Goal: Task Accomplishment & Management: Use online tool/utility

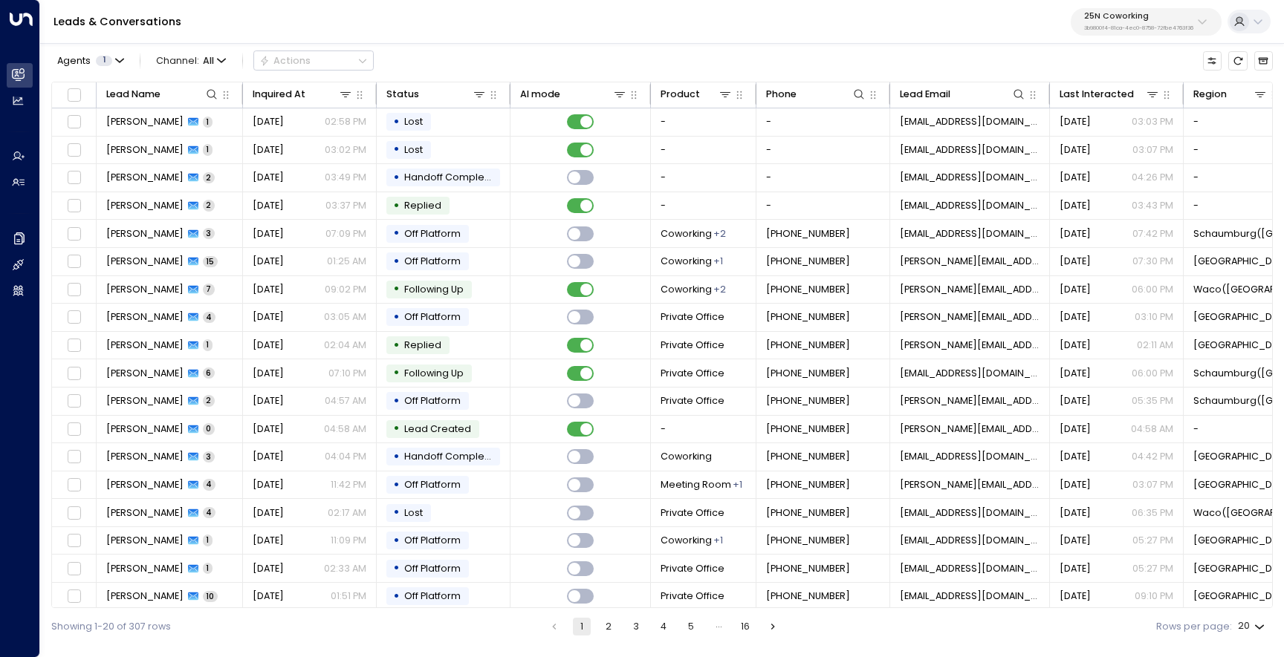
click at [1096, 23] on div "25N Coworking 3b9800f4-81ca-4ec0-8758-72fbe4763f36" at bounding box center [1138, 21] width 109 height 19
type input "****"
click at [1076, 118] on li "Bond Collective ID: e5c8f306-7b86-487b-8d28-d066bc04964e" at bounding box center [1176, 111] width 204 height 36
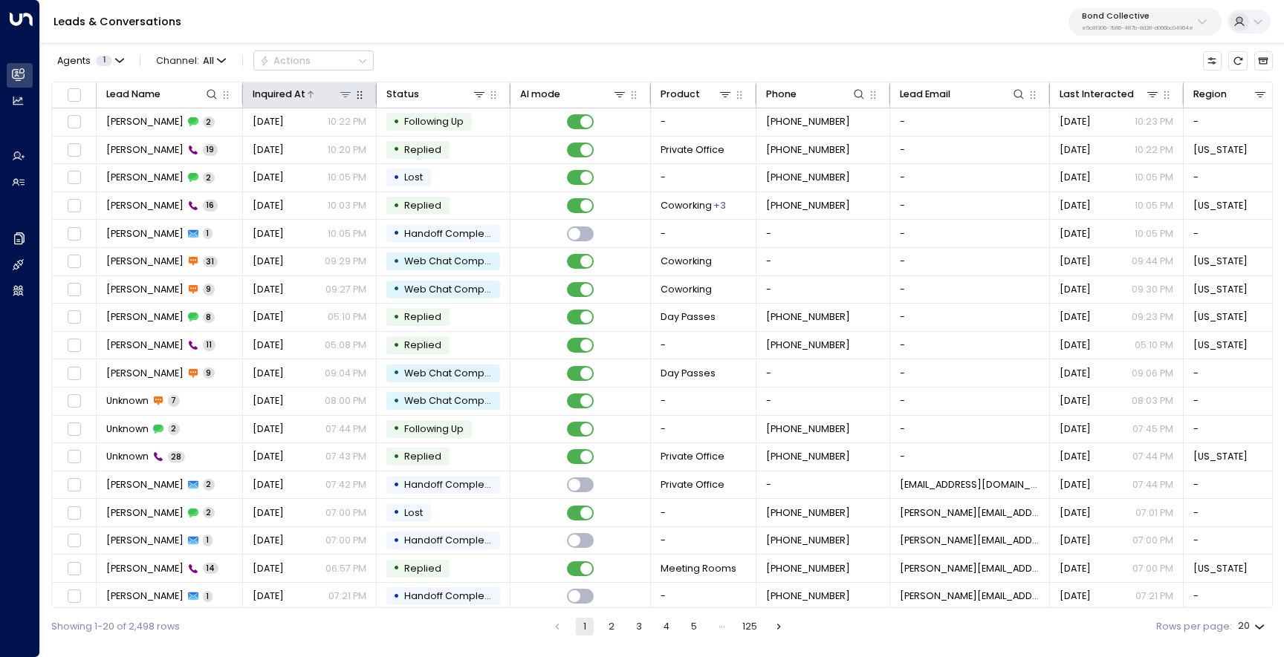
click at [313, 94] on icon at bounding box center [310, 94] width 9 height 9
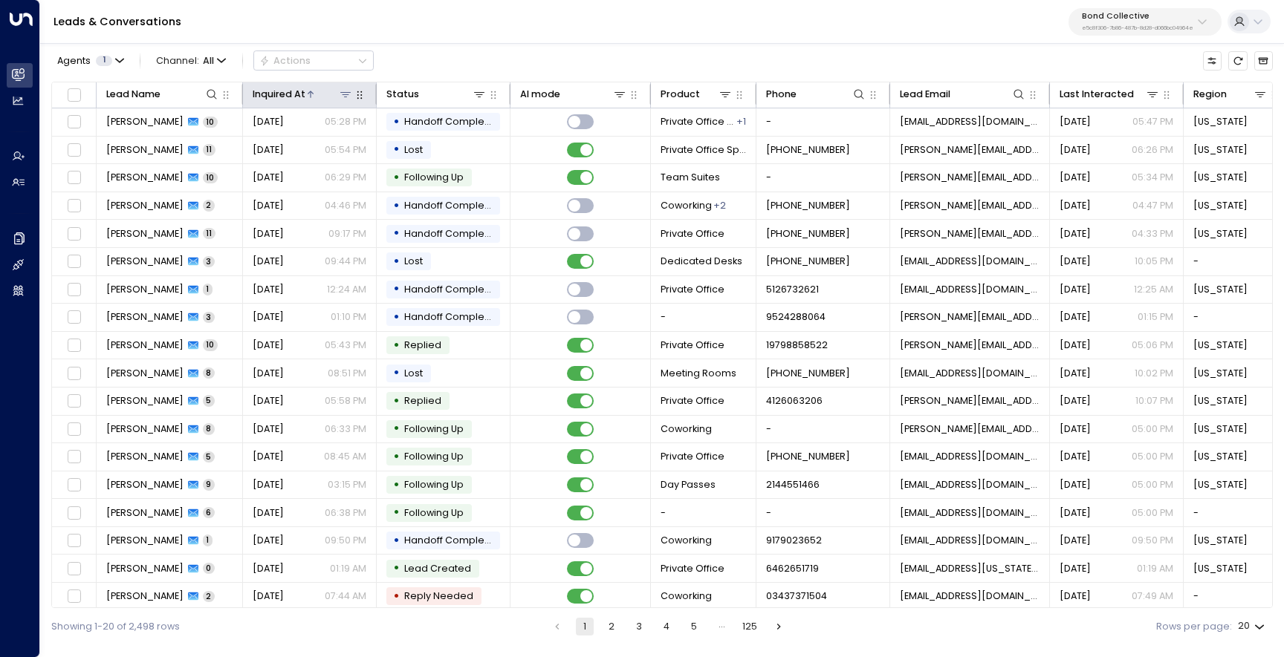
click at [313, 94] on icon at bounding box center [310, 94] width 9 height 9
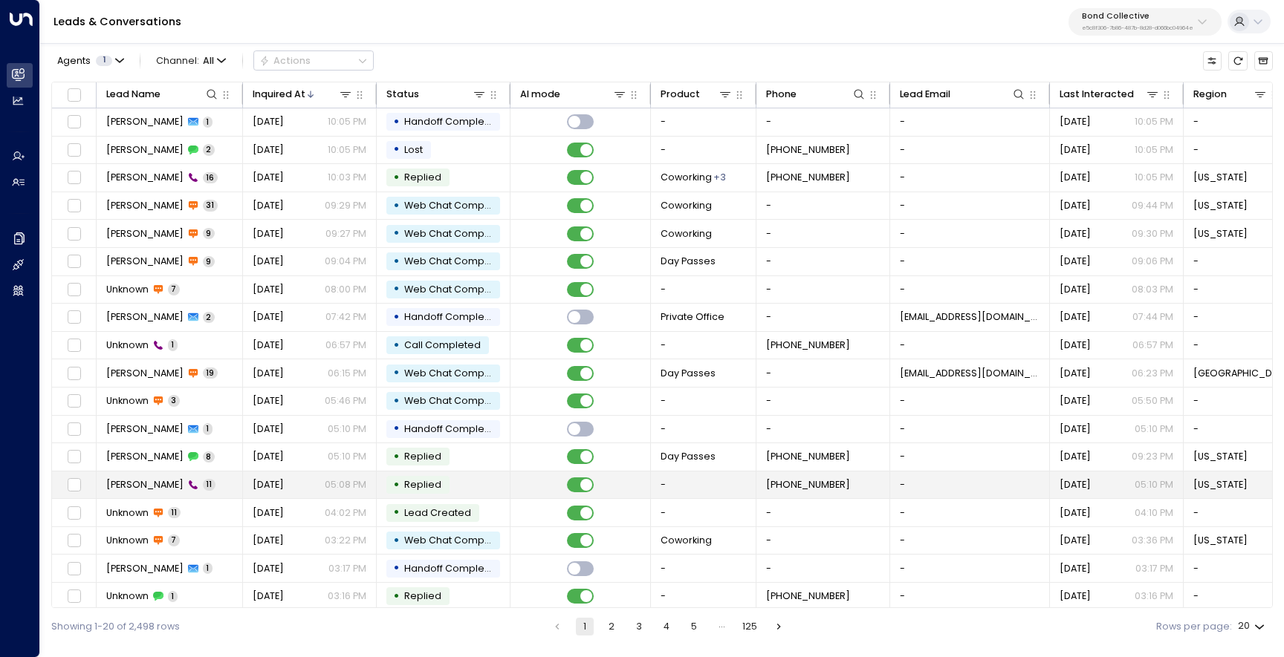
scroll to position [62, 0]
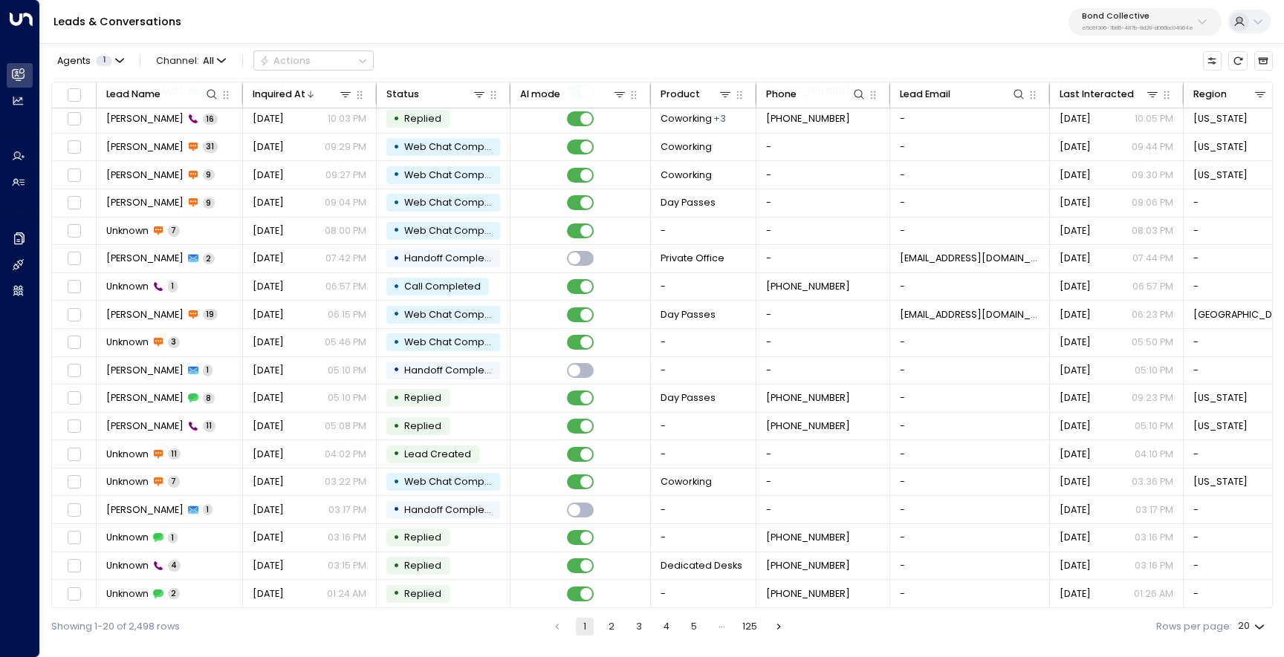
click at [615, 626] on button "2" at bounding box center [611, 627] width 18 height 18
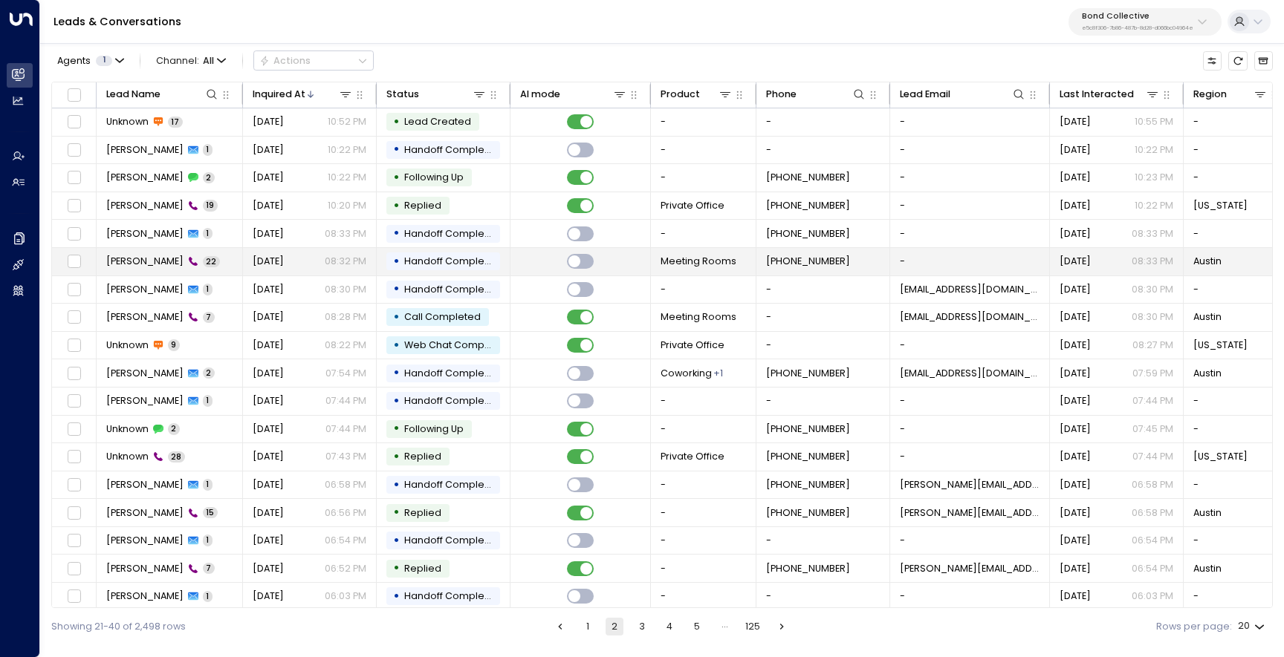
click at [160, 268] on td "[PERSON_NAME] 22" at bounding box center [170, 261] width 146 height 27
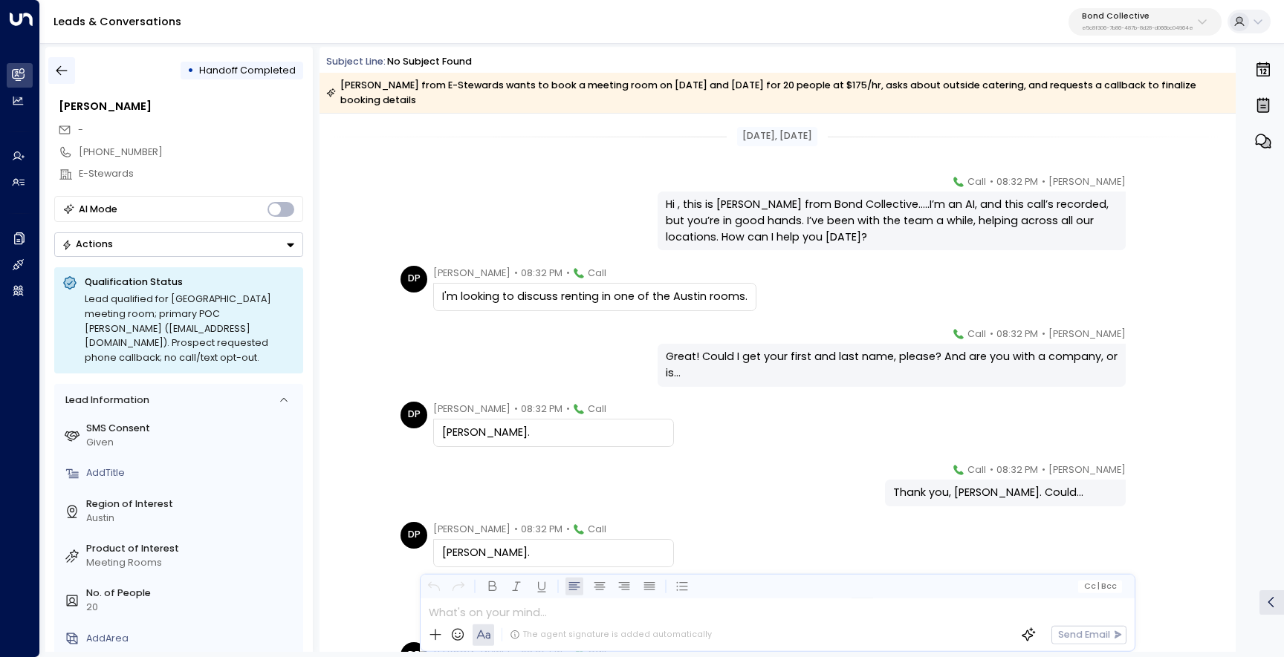
click at [68, 72] on icon "button" at bounding box center [61, 70] width 15 height 15
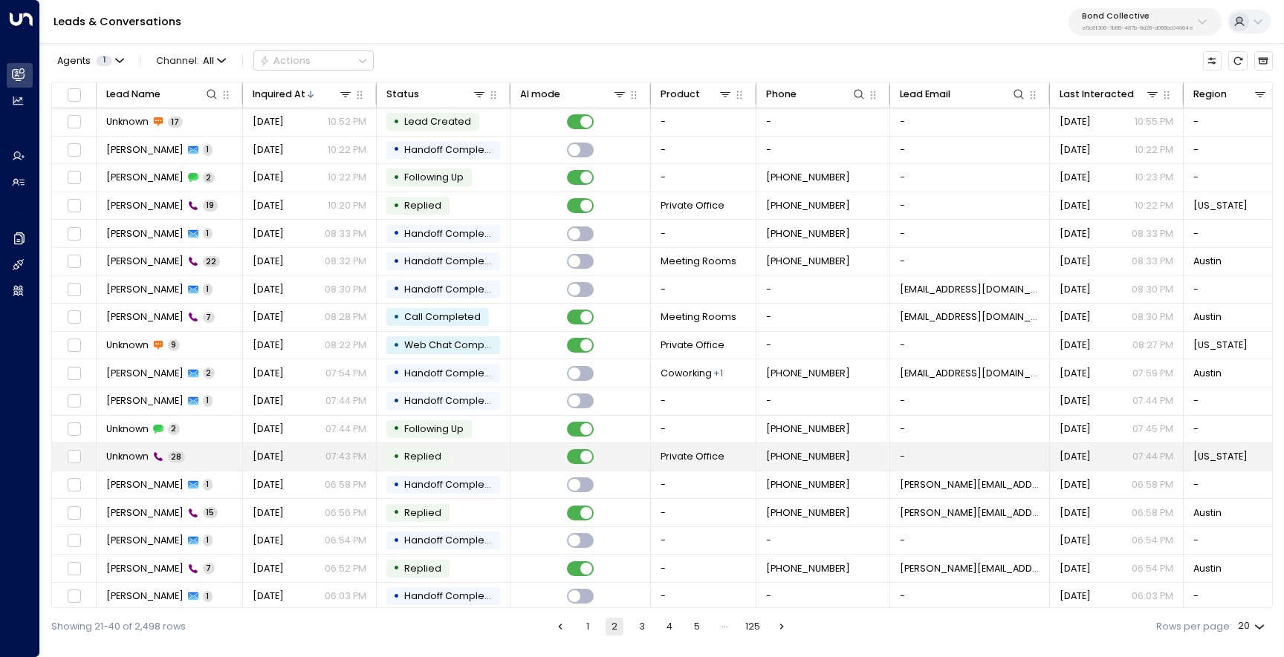
click at [146, 455] on span "Unknown" at bounding box center [127, 456] width 42 height 13
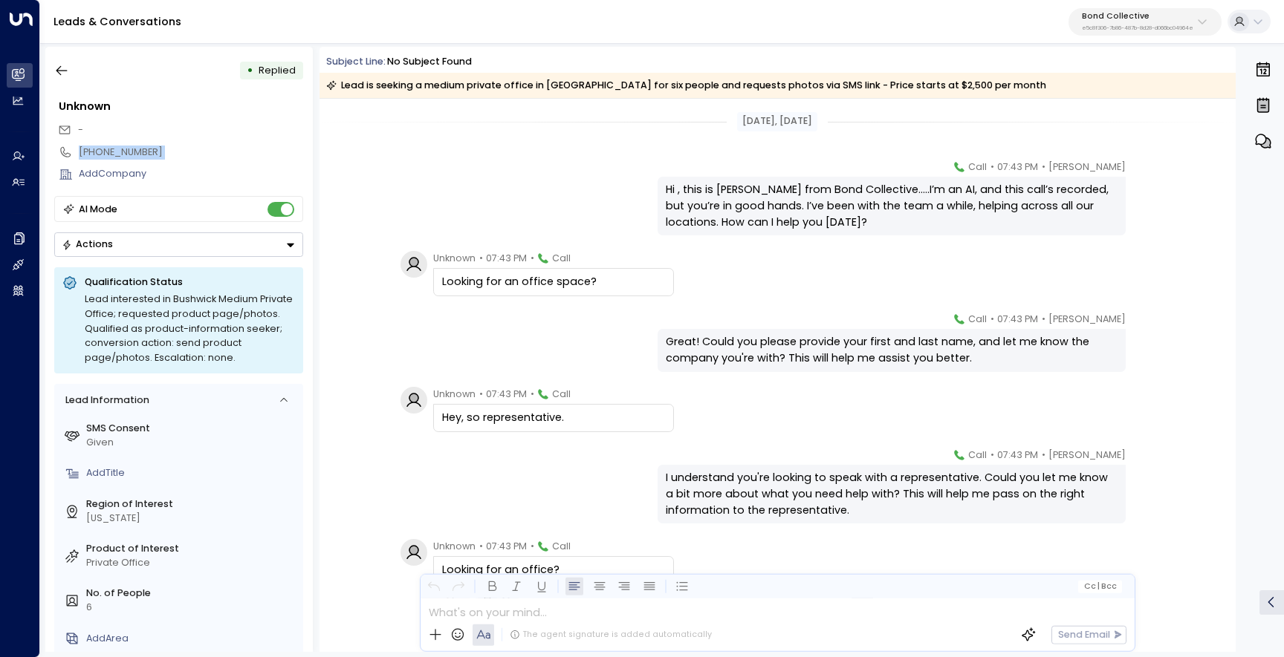
drag, startPoint x: 149, startPoint y: 150, endPoint x: 71, endPoint y: 152, distance: 77.3
click at [71, 152] on div "[PHONE_NUMBER]" at bounding box center [179, 152] width 250 height 22
copy div "[PHONE_NUMBER]"
click at [1118, 9] on button "Bond Collective e5c8f306-7b86-487b-8d28-d066bc04964e" at bounding box center [1144, 21] width 153 height 27
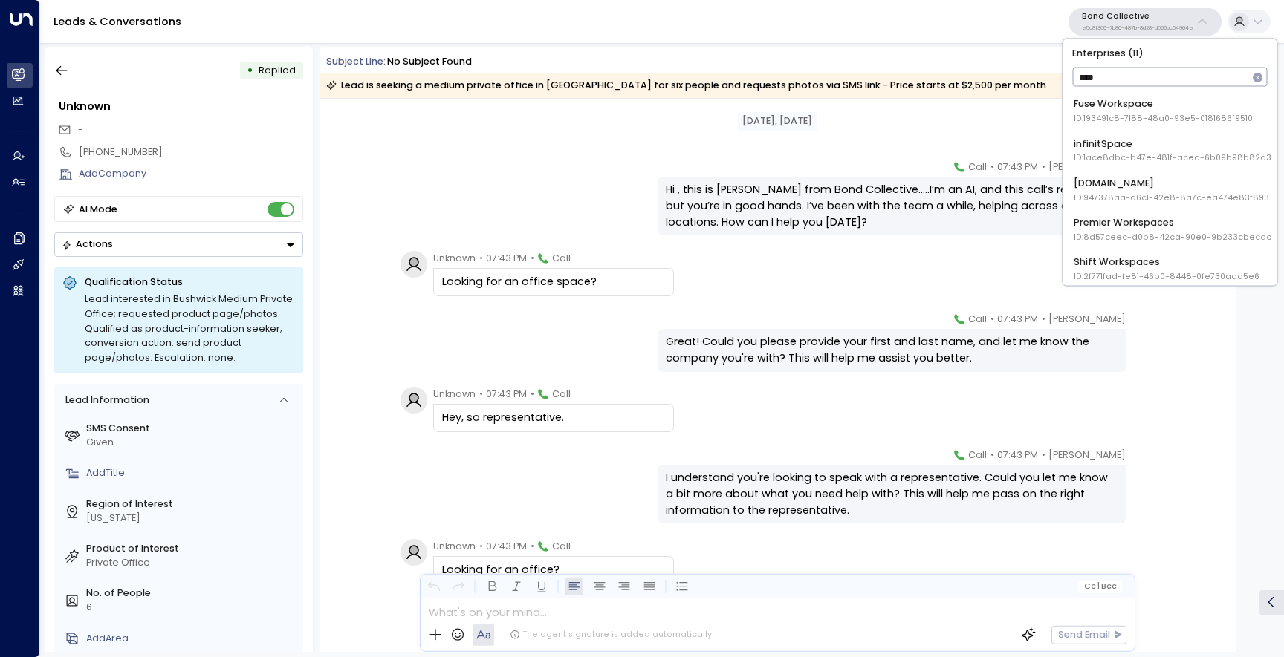
type input "*****"
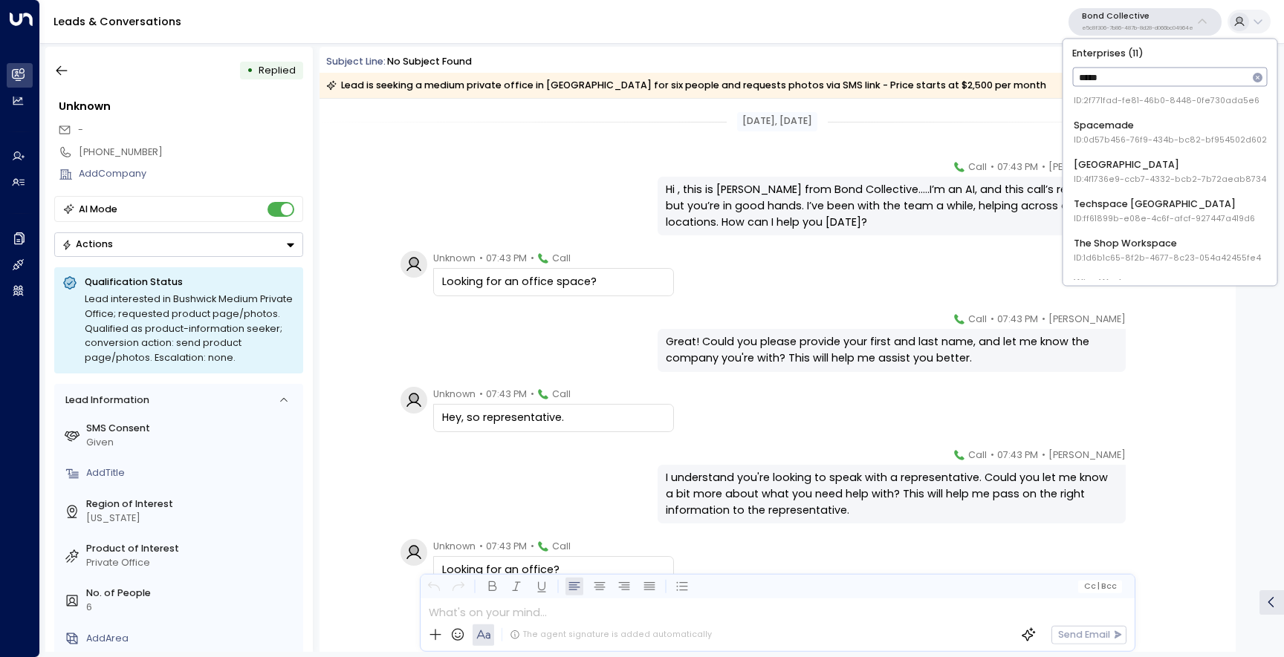
scroll to position [244, 0]
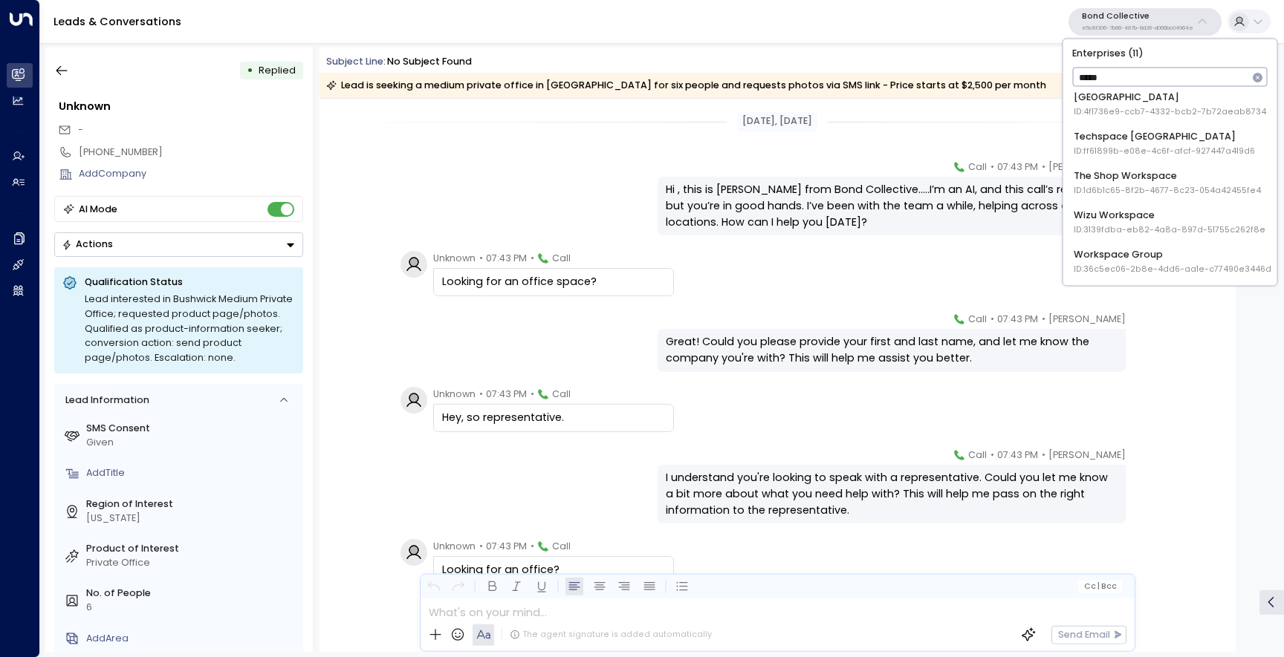
click at [1156, 111] on span "ID: 4f1736e9-ccb7-4332-bcb2-7b72aeab8734" at bounding box center [1169, 111] width 192 height 12
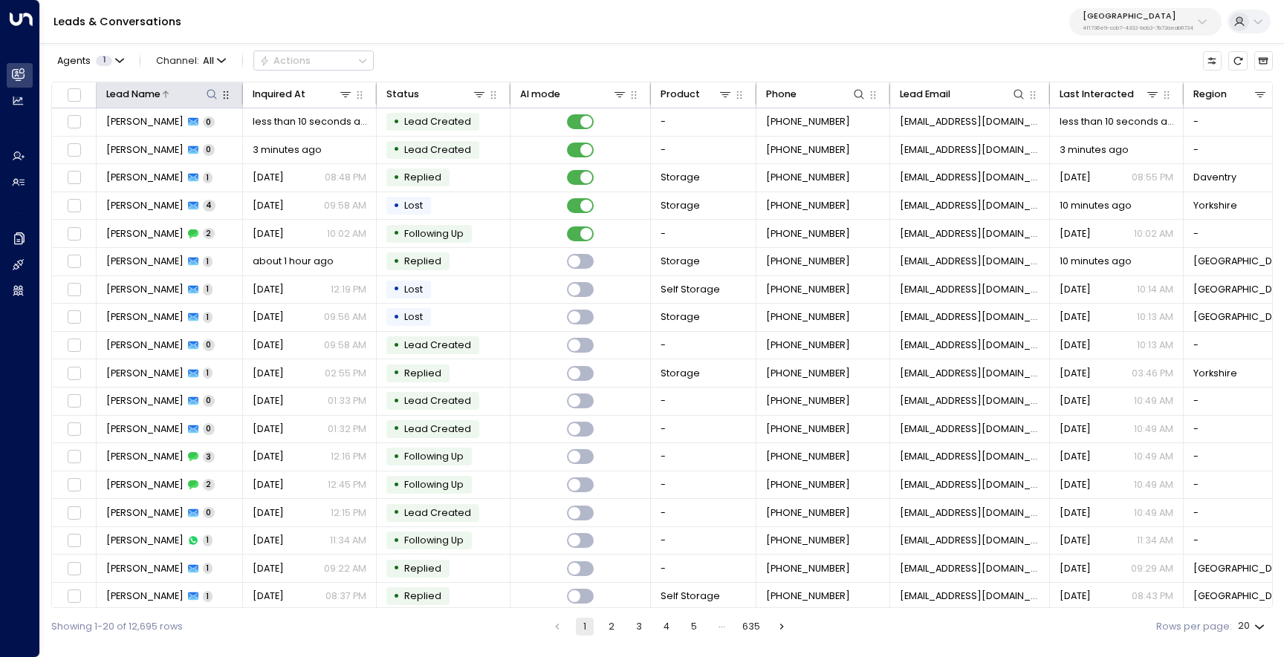
click at [209, 91] on icon at bounding box center [212, 94] width 12 height 12
type input "*****"
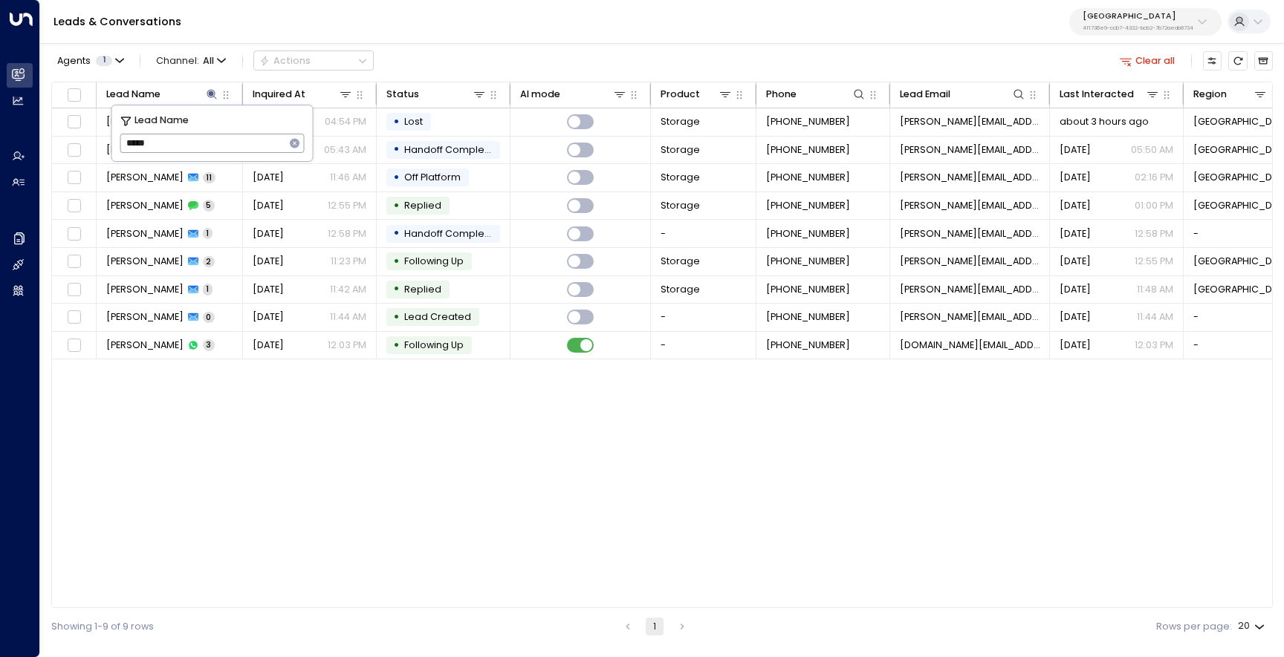
click at [356, 438] on div "Lead Name Inquired At Status AI mode Product Phone Lead Email Last Interacted R…" at bounding box center [661, 345] width 1221 height 527
click at [1018, 91] on icon at bounding box center [1019, 94] width 12 height 12
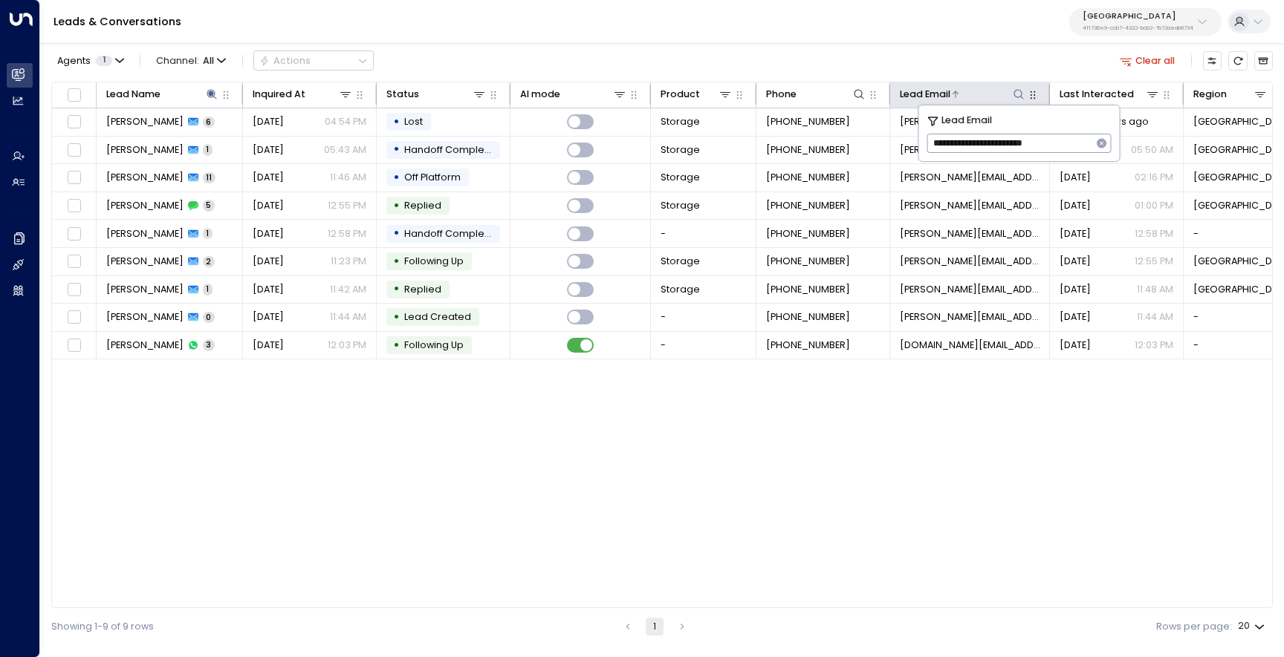
type input "**********"
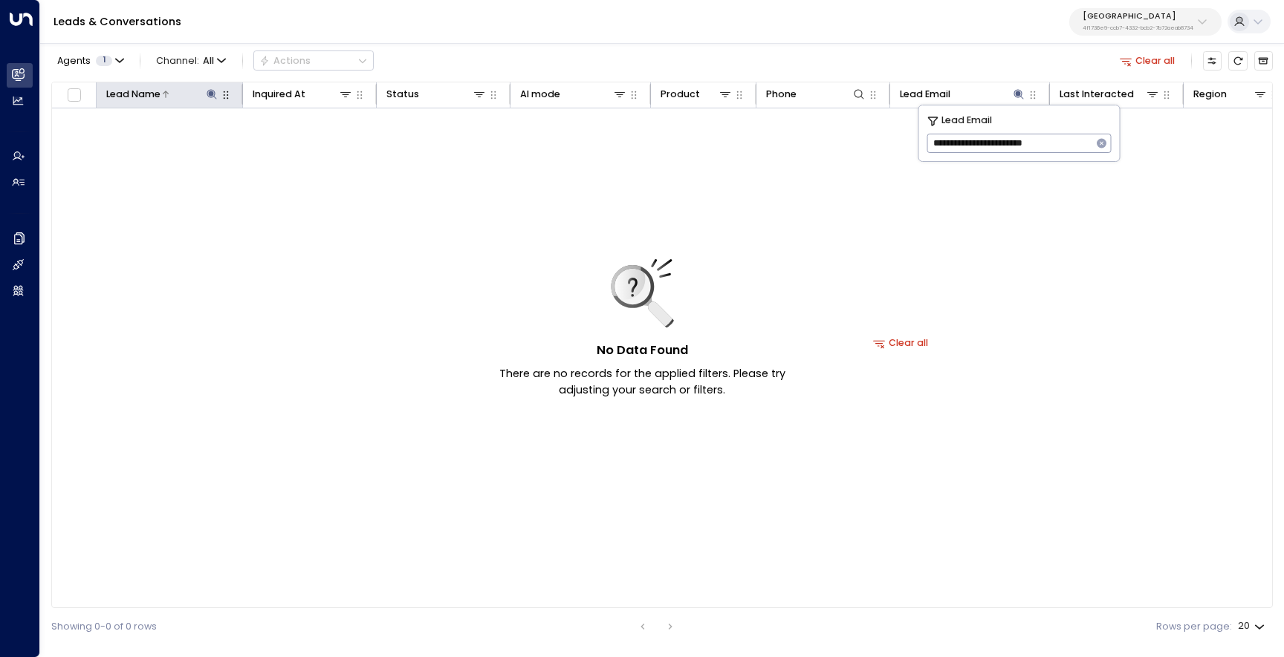
click at [208, 95] on icon at bounding box center [212, 94] width 12 height 12
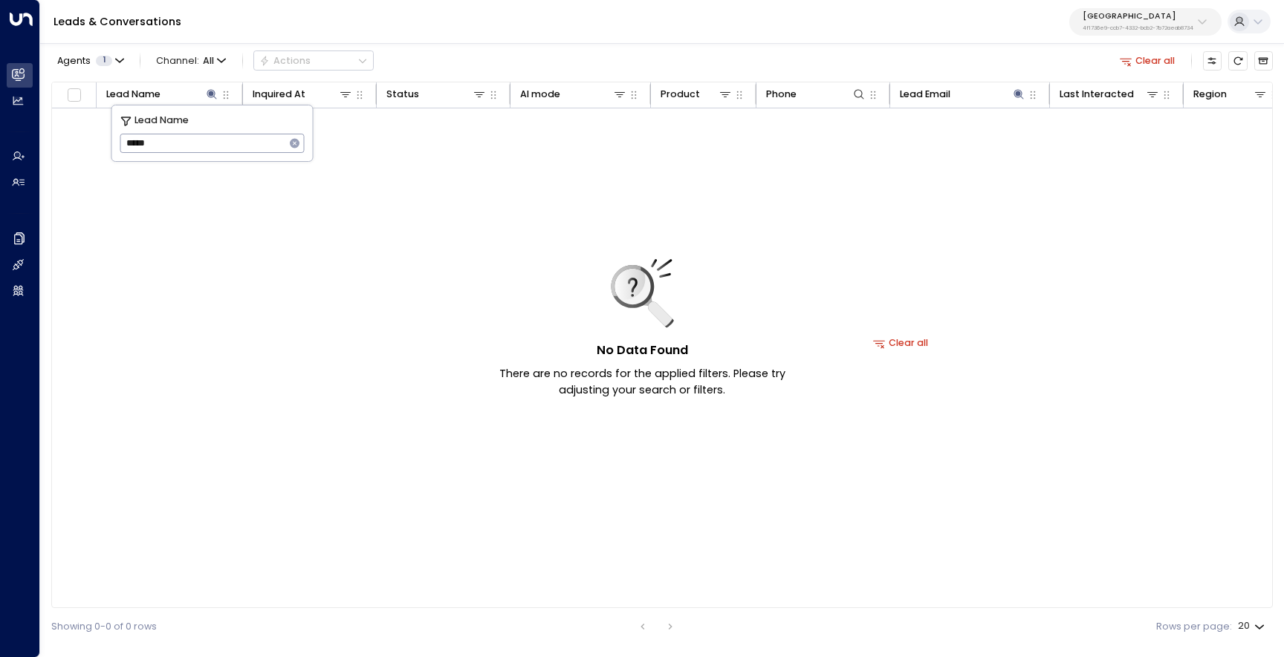
click at [298, 144] on icon "button" at bounding box center [295, 144] width 10 height 10
click at [458, 30] on div "Leads & Conversations Space Station 4f1736e9-ccb7-4332-bcb2-7b72aeab8734" at bounding box center [662, 22] width 1244 height 44
click at [1144, 59] on button "Clear all" at bounding box center [1147, 60] width 66 height 19
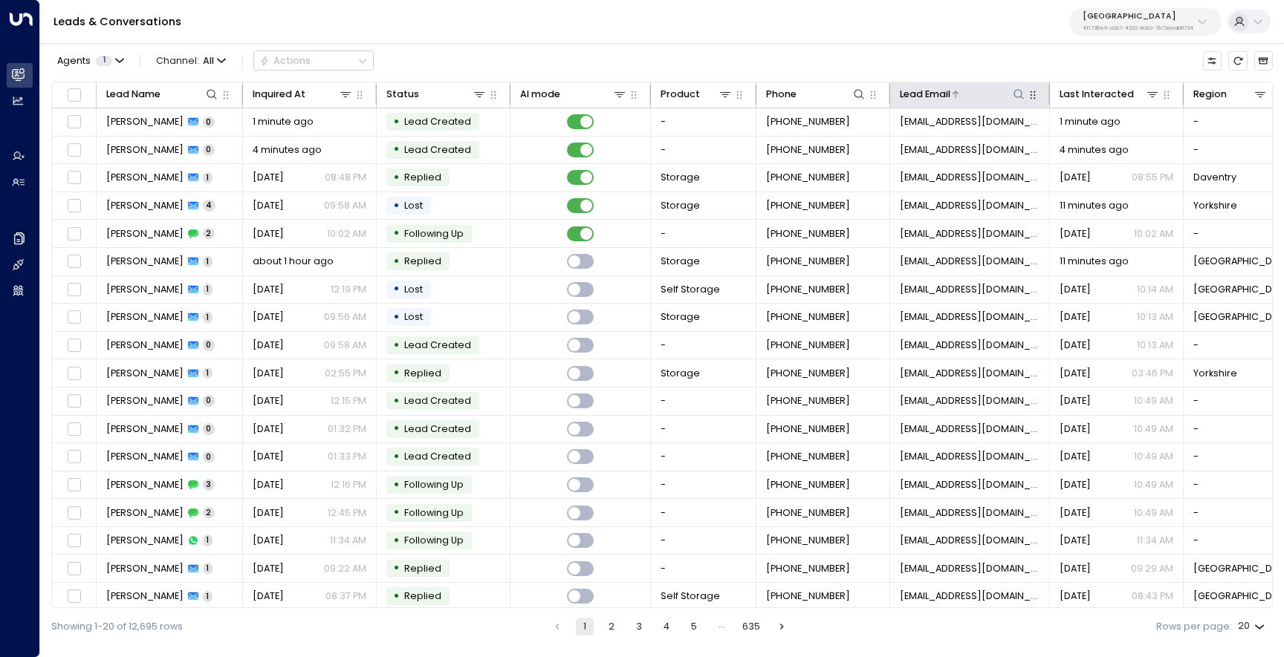
click at [1020, 96] on icon at bounding box center [1019, 94] width 12 height 12
type input "**********"
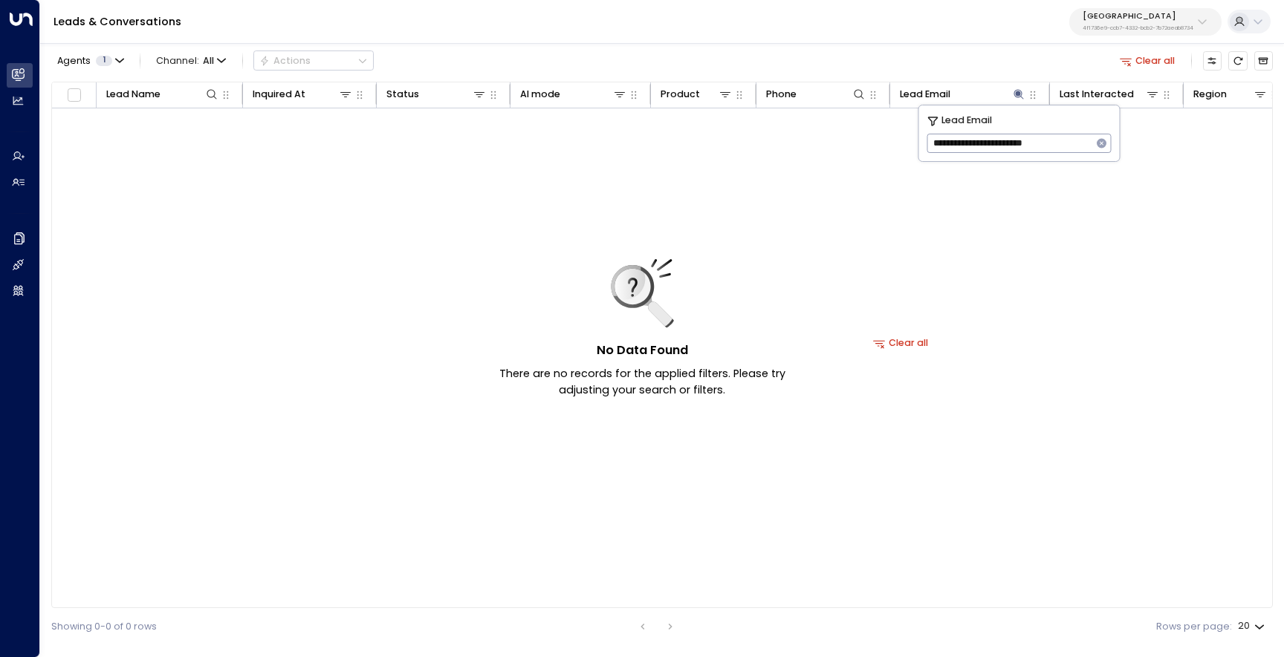
click at [903, 340] on button "Clear all" at bounding box center [901, 343] width 66 height 19
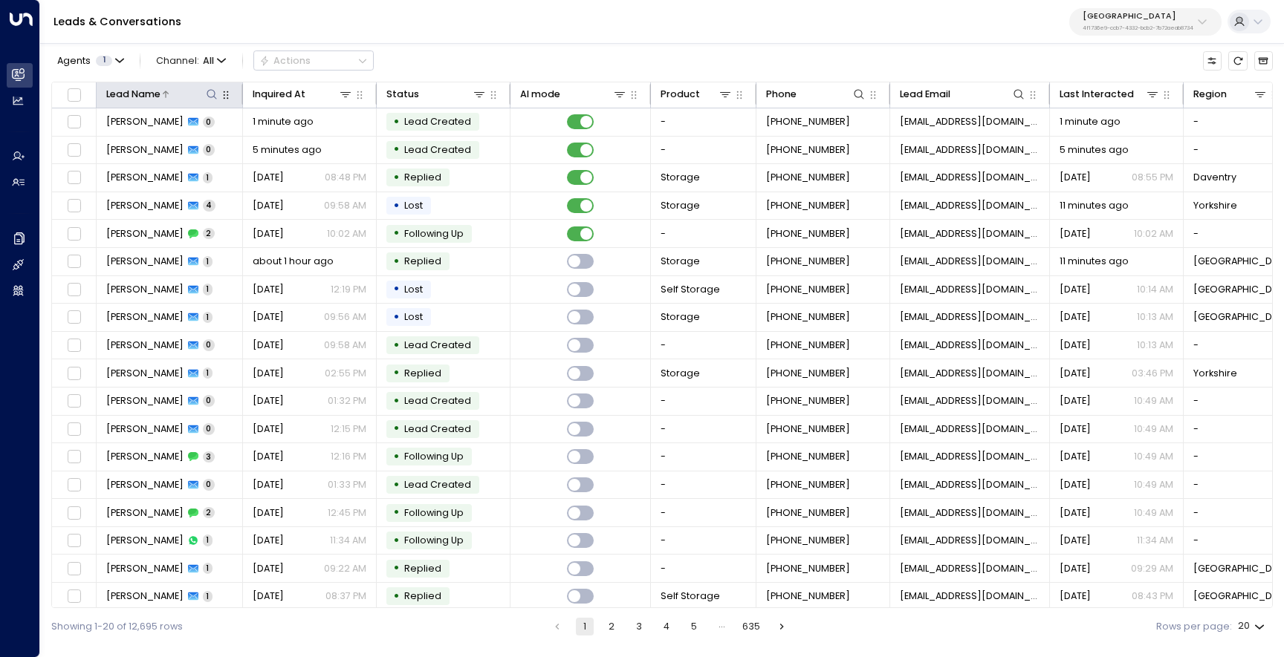
click at [212, 95] on icon at bounding box center [212, 94] width 12 height 12
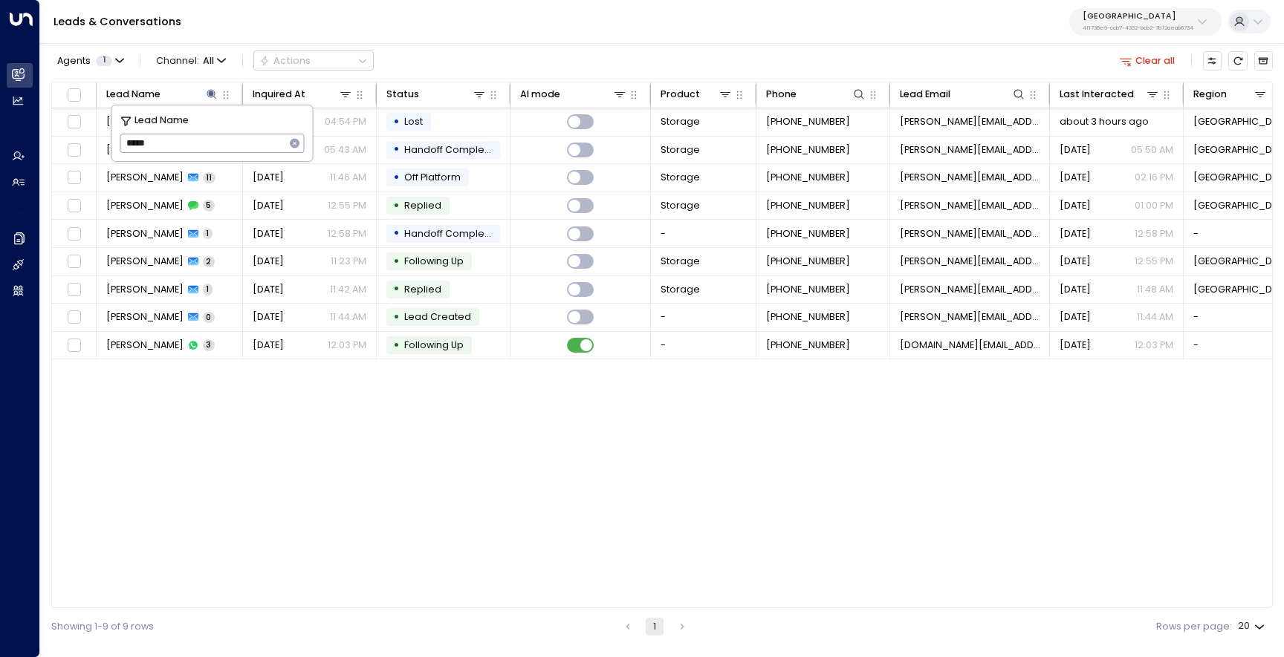
type input "*****"
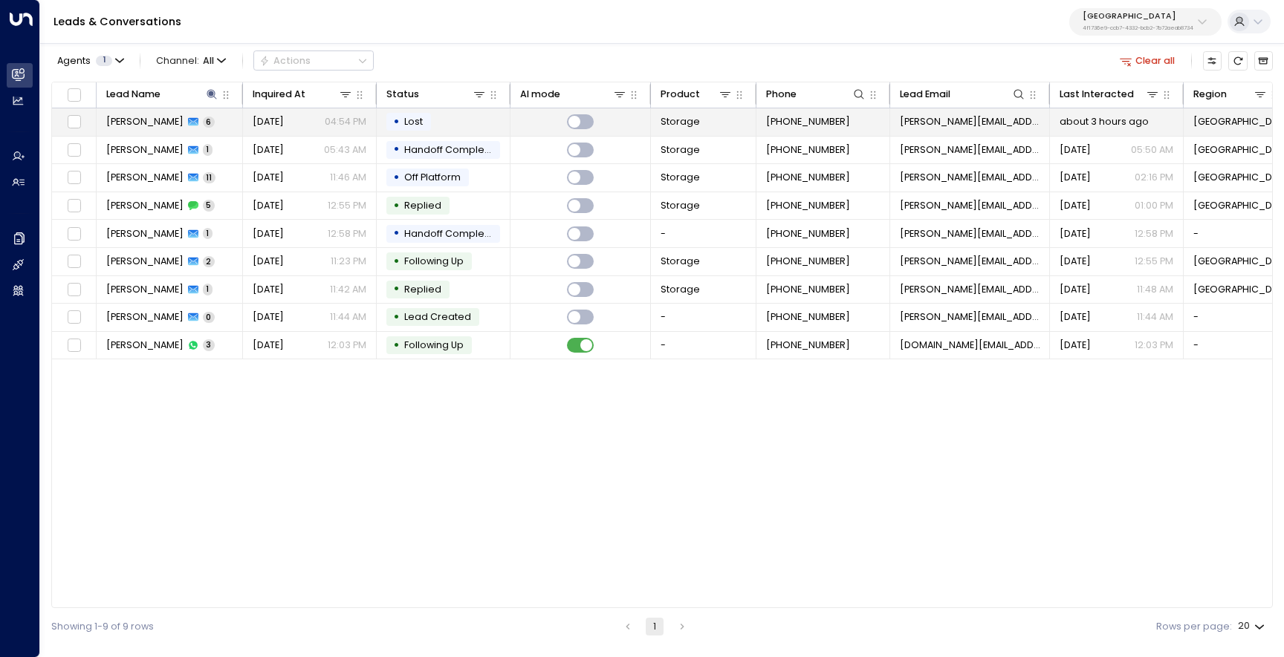
click at [142, 118] on span "[PERSON_NAME]" at bounding box center [144, 121] width 77 height 13
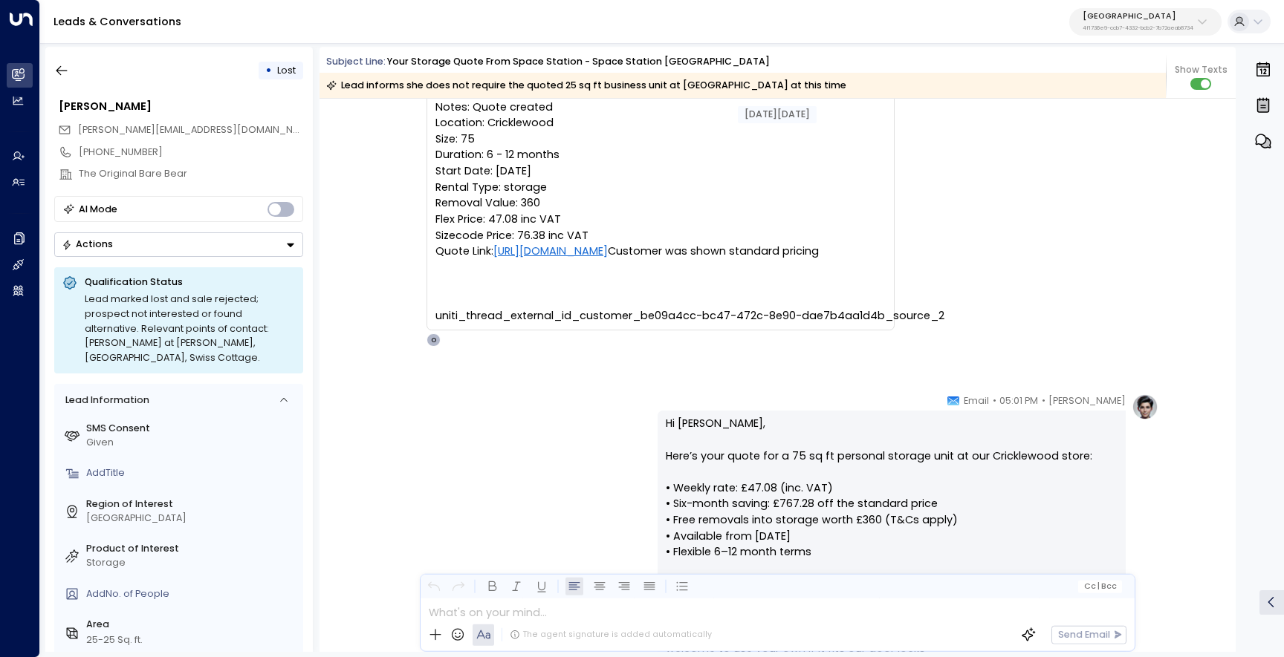
scroll to position [723, 0]
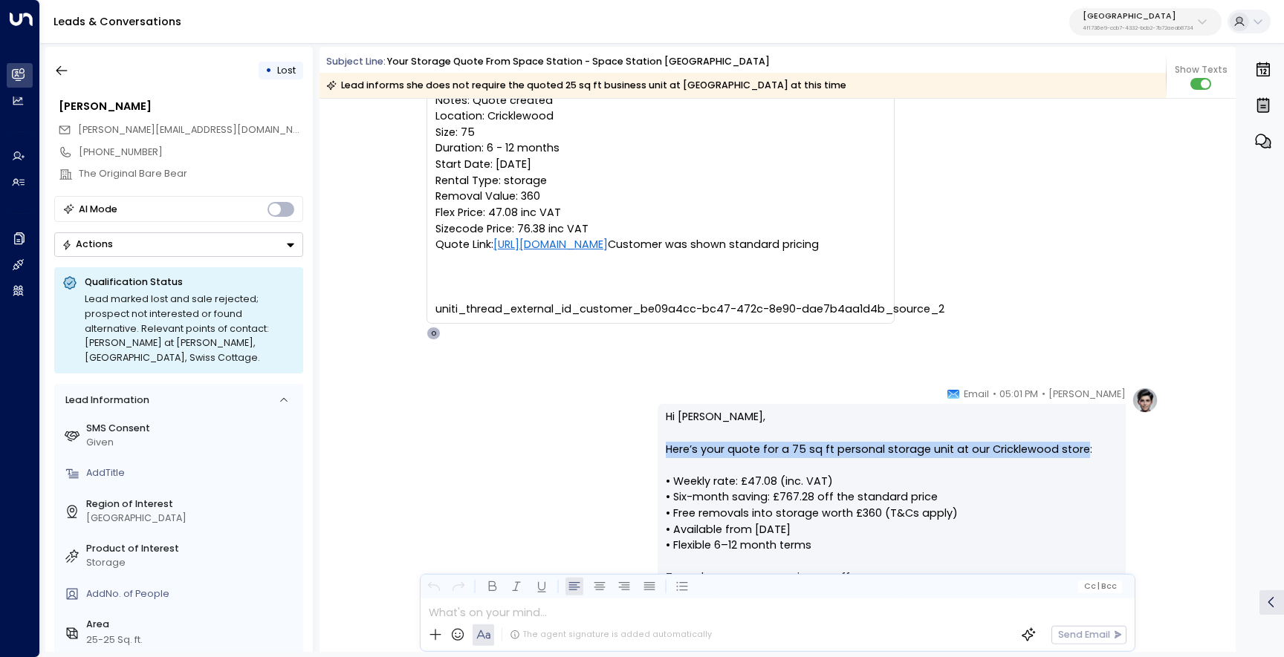
drag, startPoint x: 1074, startPoint y: 450, endPoint x: 663, endPoint y: 452, distance: 410.8
click at [666, 452] on p "Hi [PERSON_NAME], Here’s your quote for a 75 sq ft personal storage unit at our…" at bounding box center [892, 593] width 452 height 369
copy p "Here’s your quote for a 75 sq ft personal storage unit at our Cricklewood store"
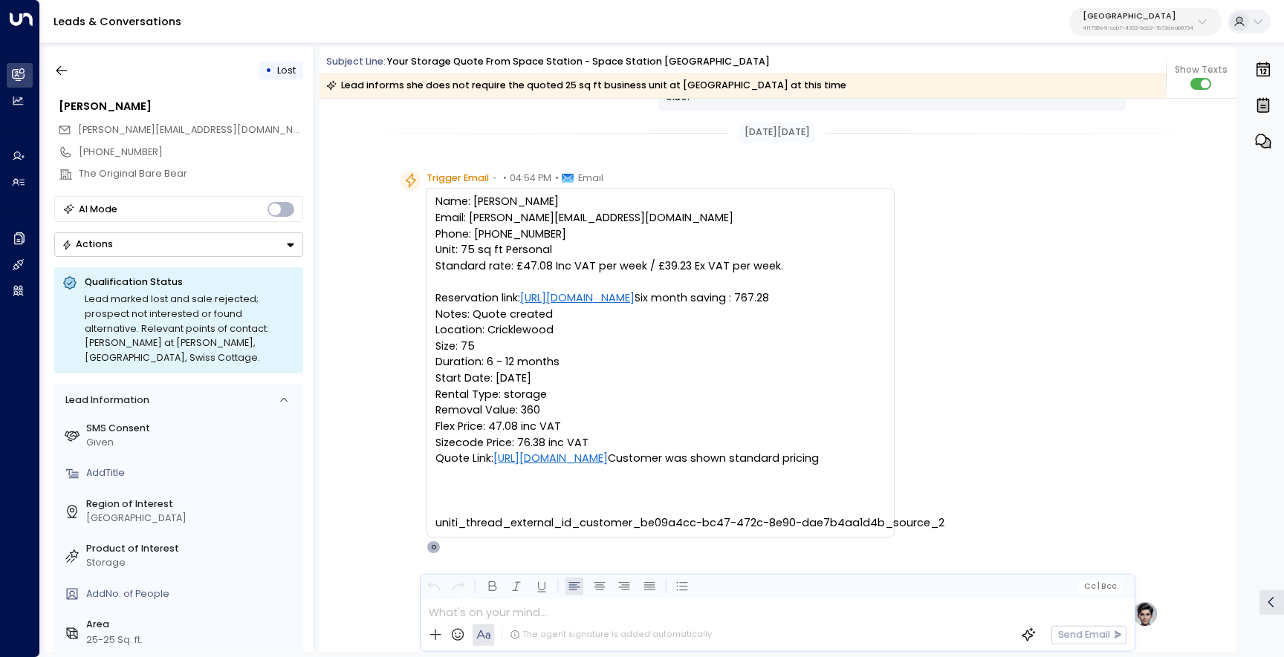
scroll to position [492, 0]
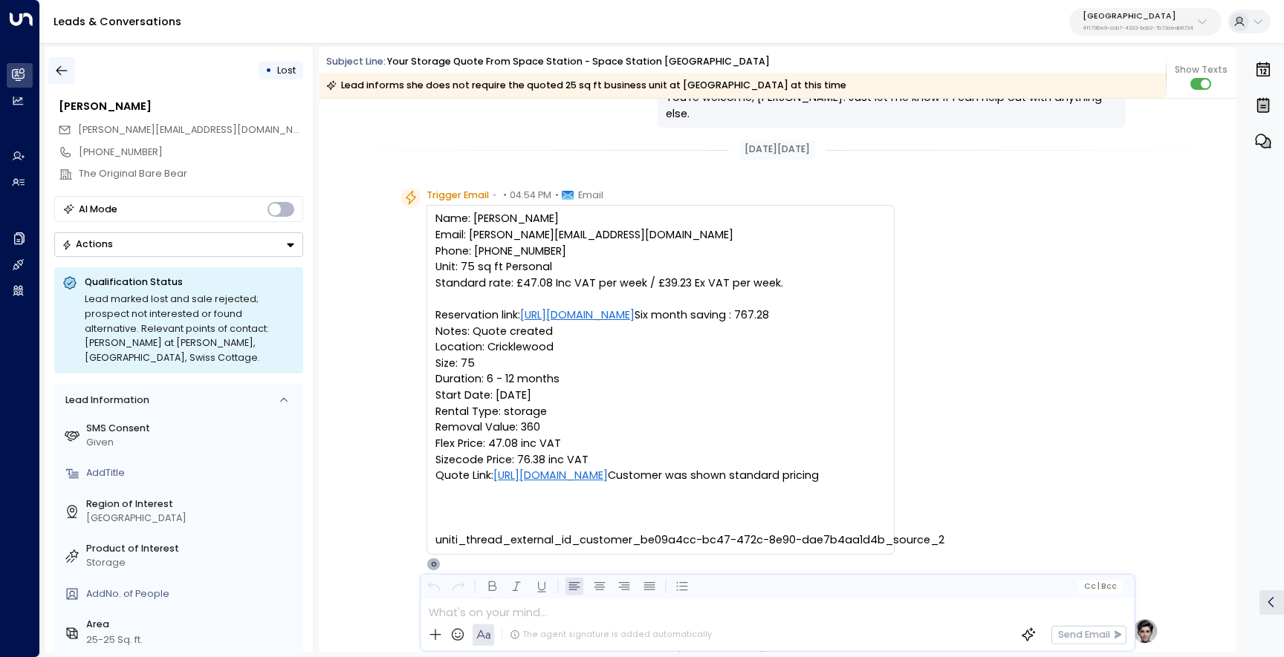
click at [62, 66] on icon "button" at bounding box center [61, 70] width 15 height 15
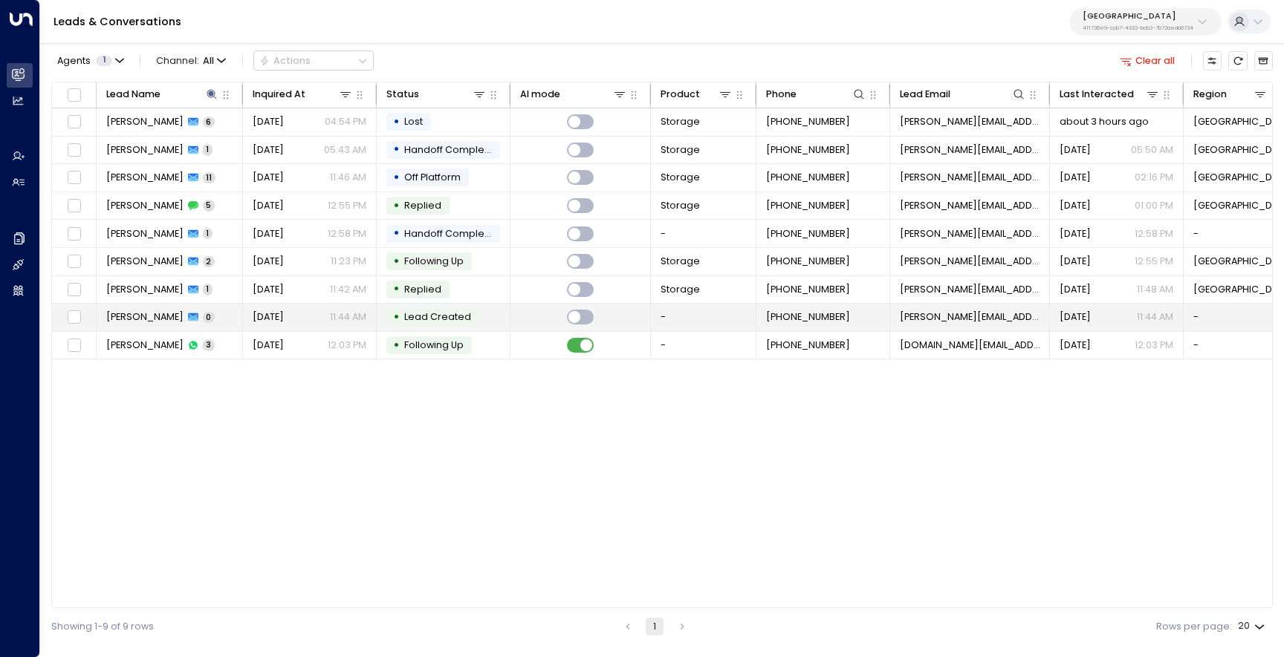
click at [149, 320] on span "[PERSON_NAME]" at bounding box center [144, 317] width 77 height 13
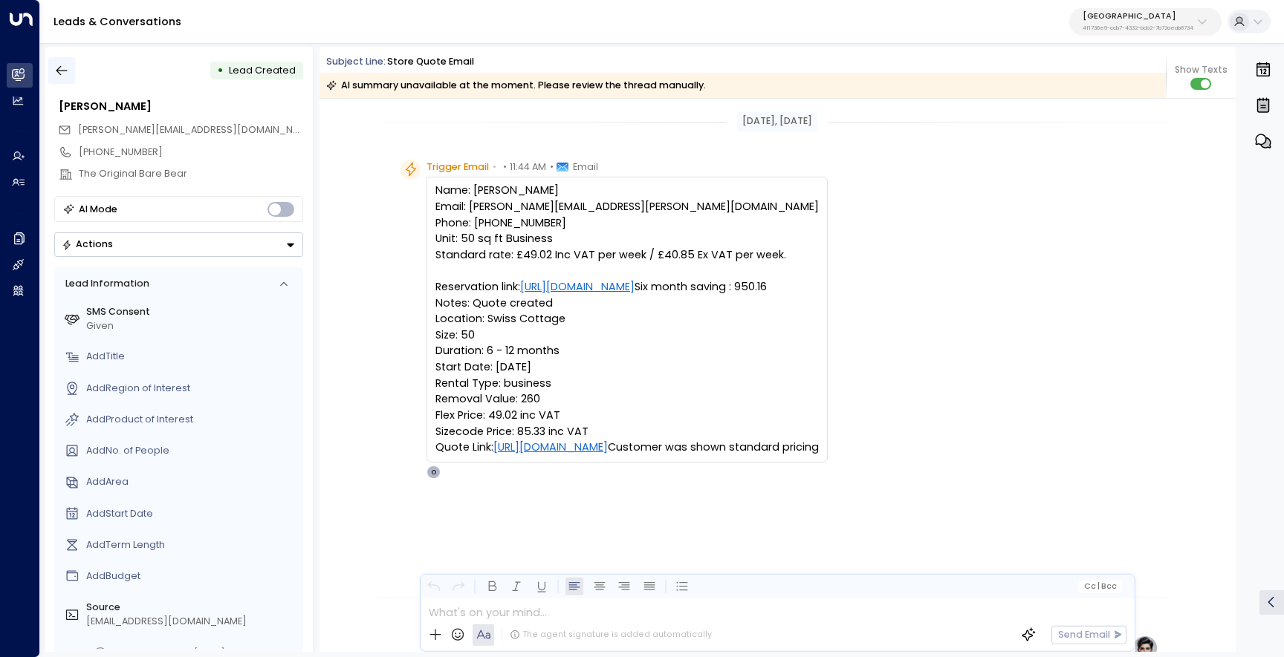
click at [68, 68] on icon "button" at bounding box center [61, 70] width 15 height 15
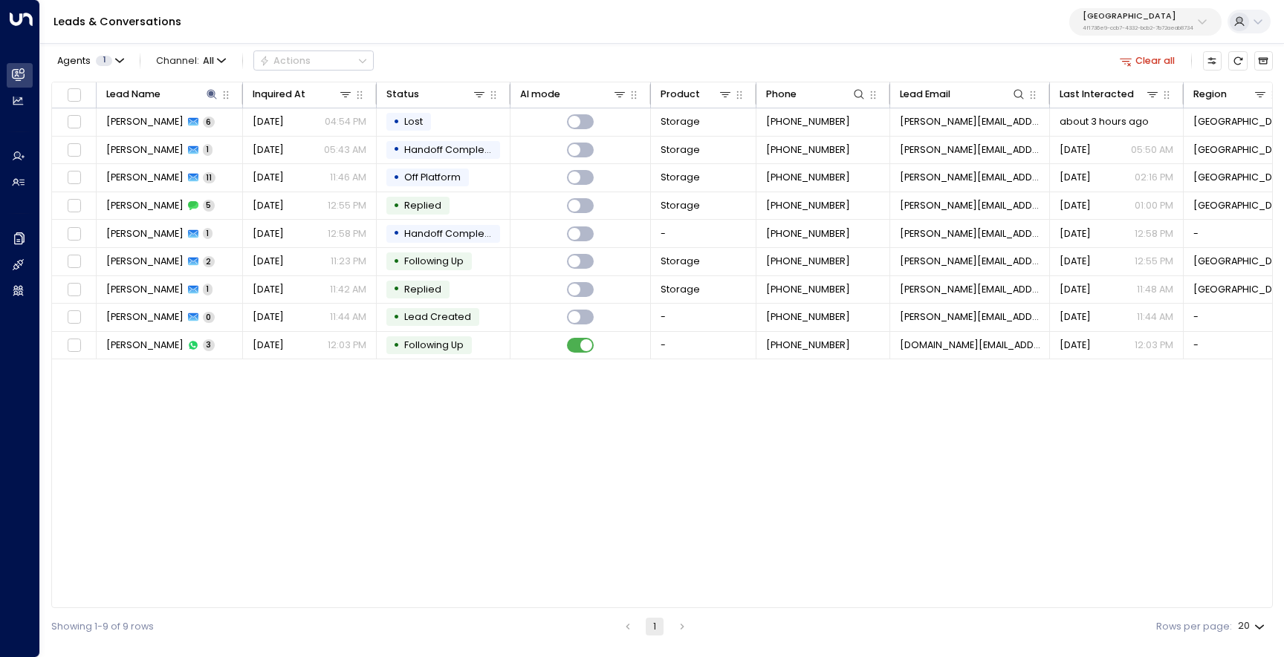
click at [1152, 53] on button "Clear all" at bounding box center [1147, 60] width 66 height 19
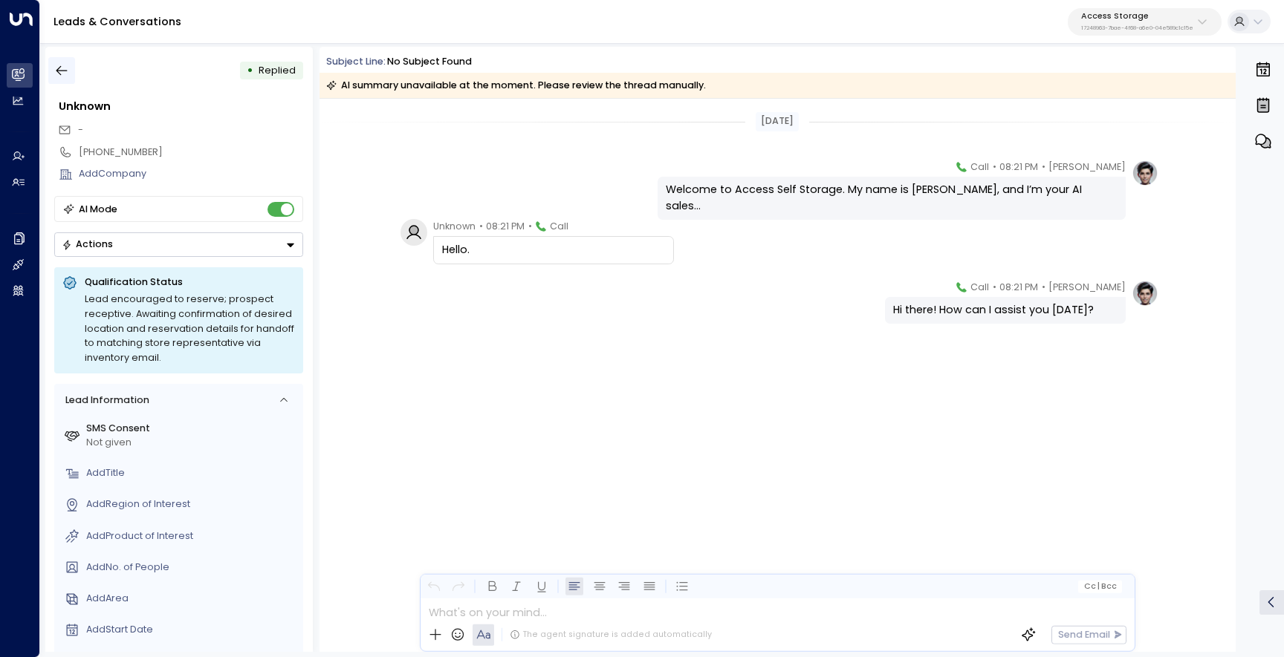
click at [66, 64] on icon "button" at bounding box center [61, 70] width 15 height 15
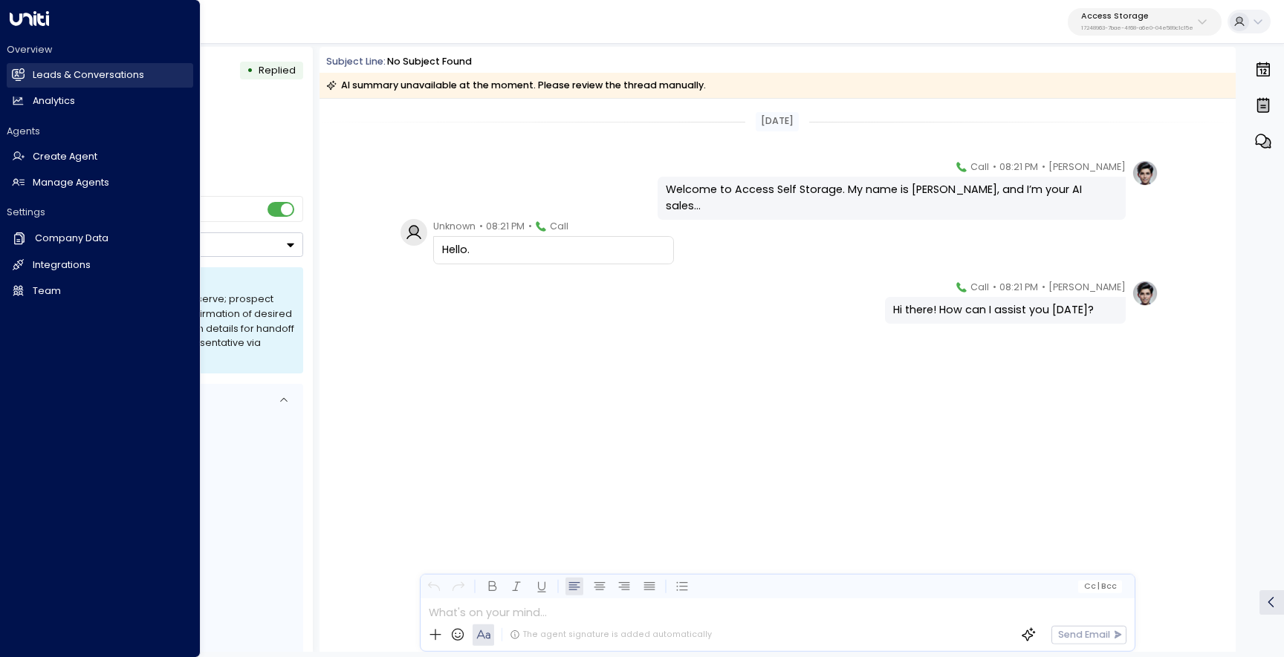
click at [25, 79] on link "Leads & Conversations Leads & Conversations" at bounding box center [100, 75] width 186 height 25
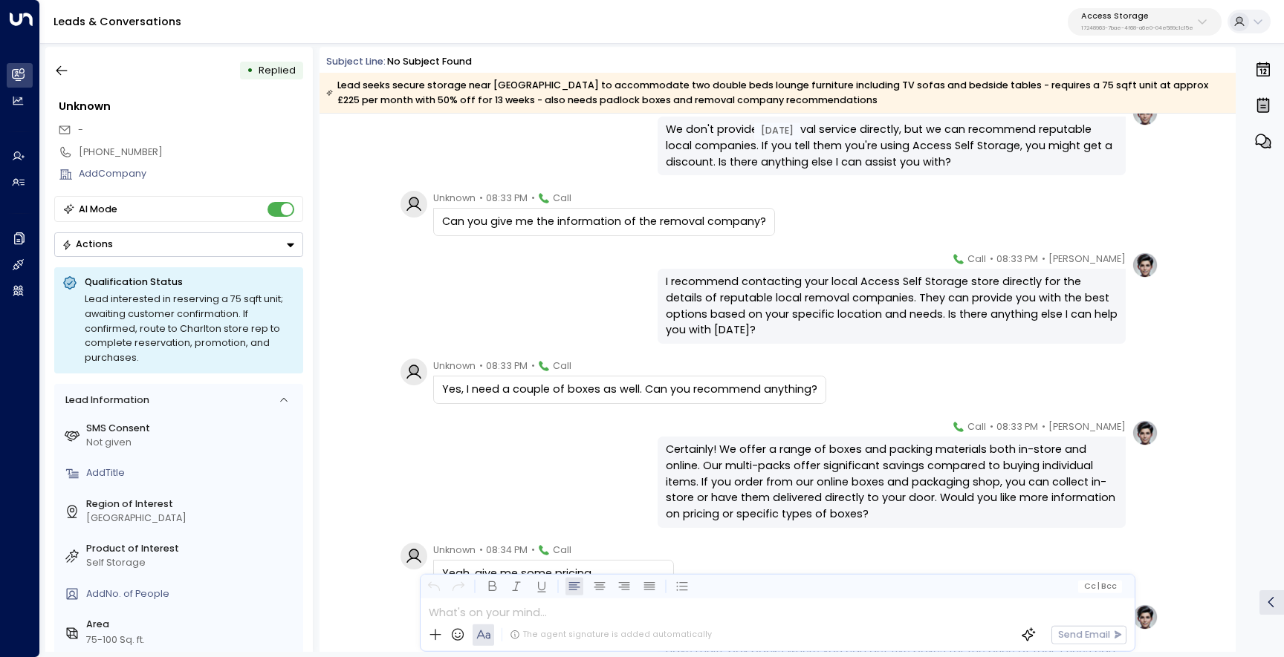
scroll to position [1643, 0]
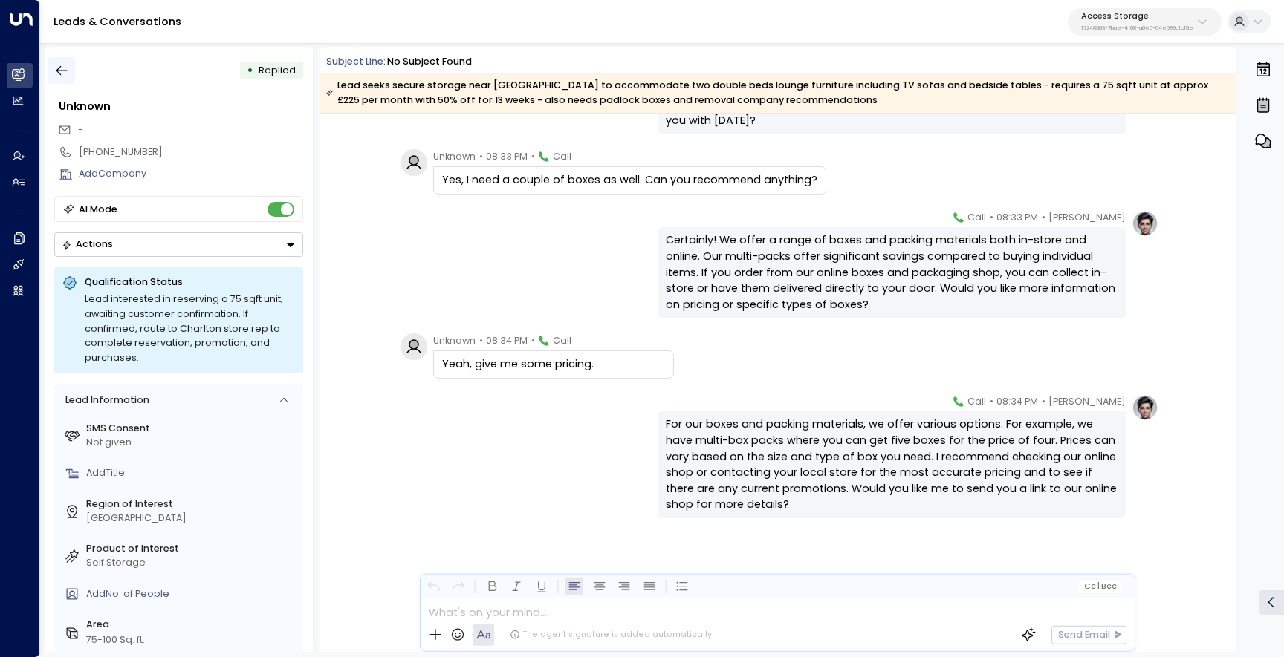
click at [75, 74] on button "button" at bounding box center [61, 70] width 27 height 27
